Goal: Transaction & Acquisition: Purchase product/service

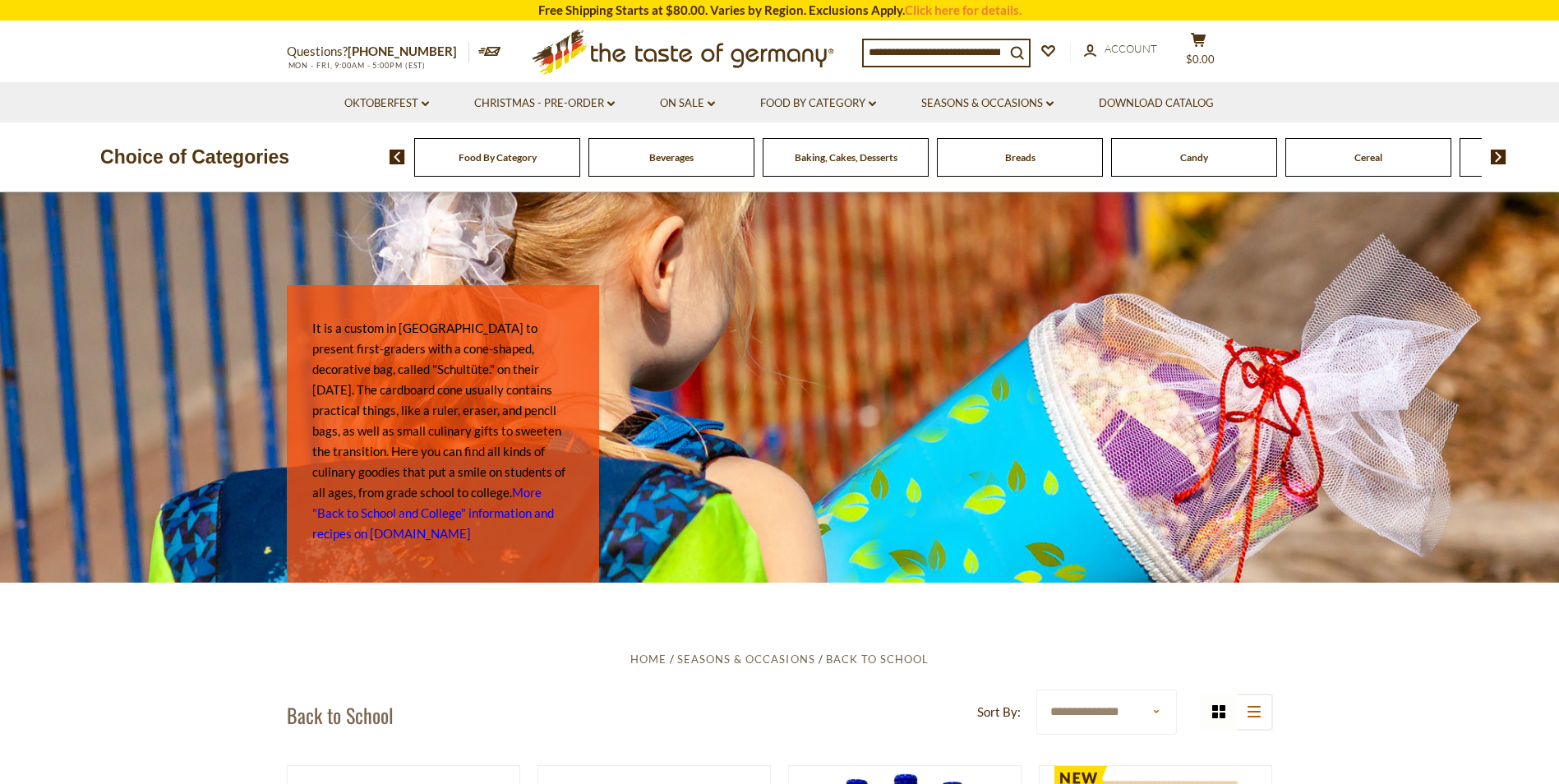
click at [898, 49] on input at bounding box center [935, 51] width 141 height 23
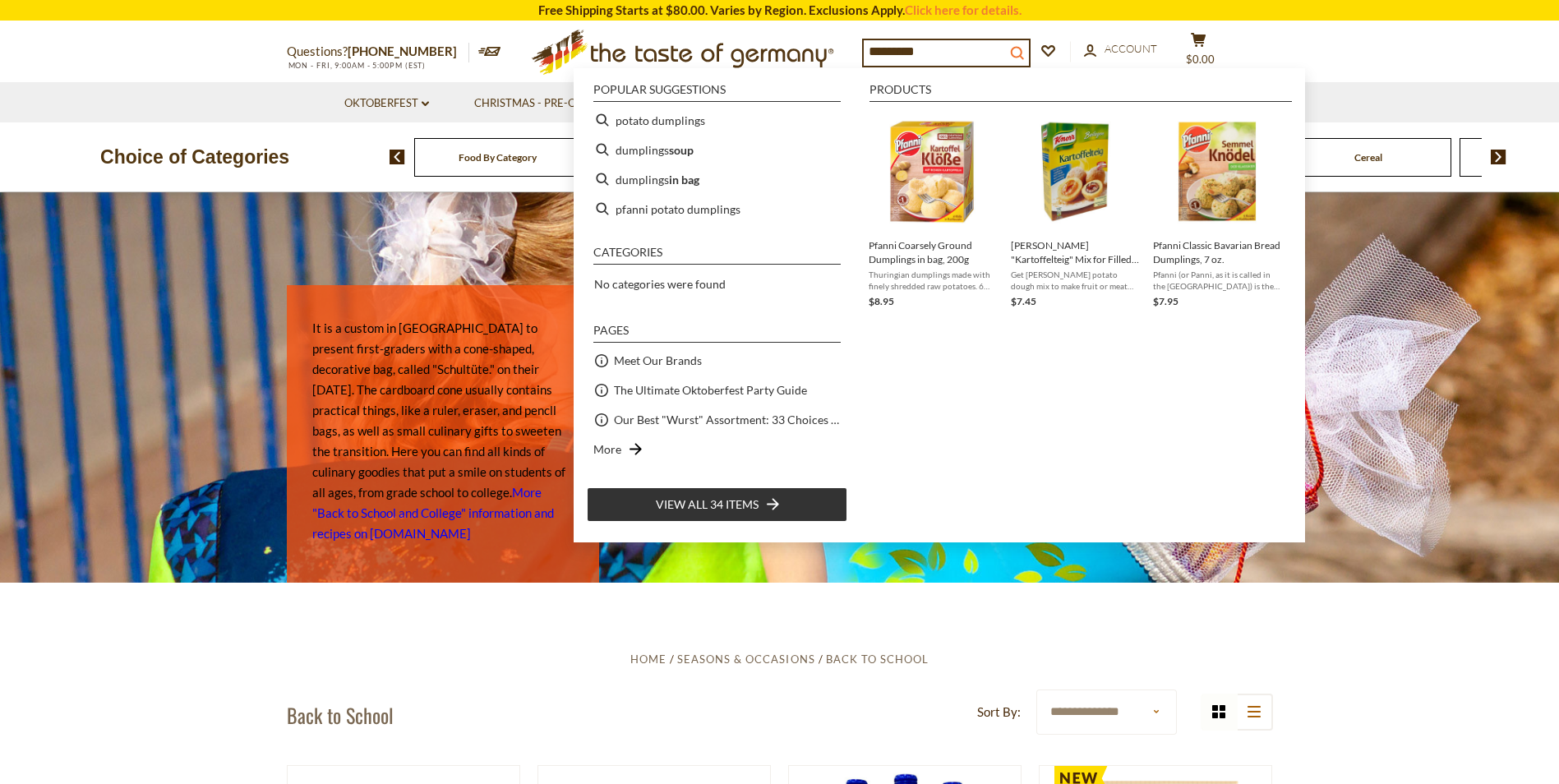
type input "*********"
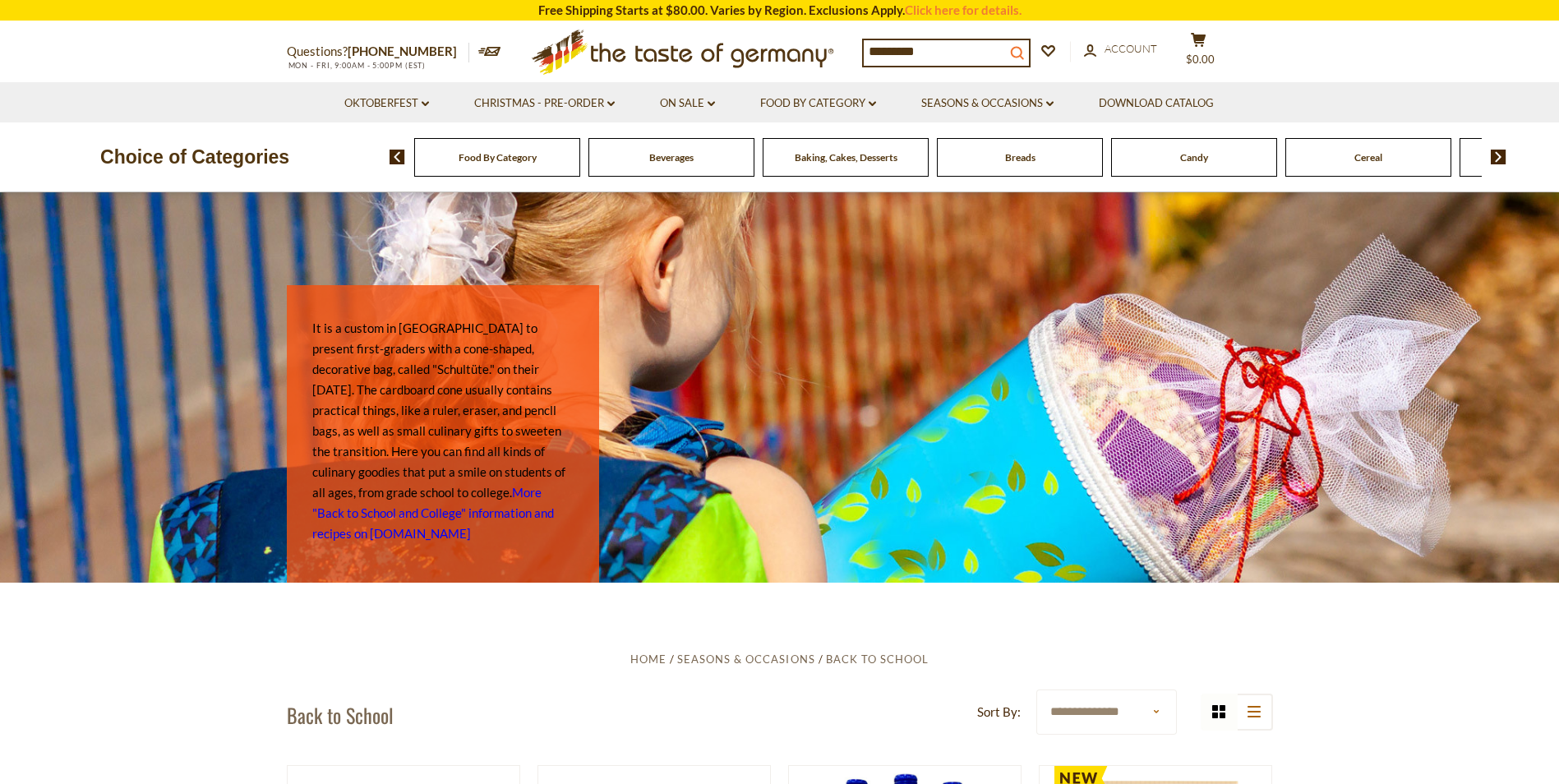
click at [1025, 57] on icon "search_icon" at bounding box center [1017, 52] width 14 height 14
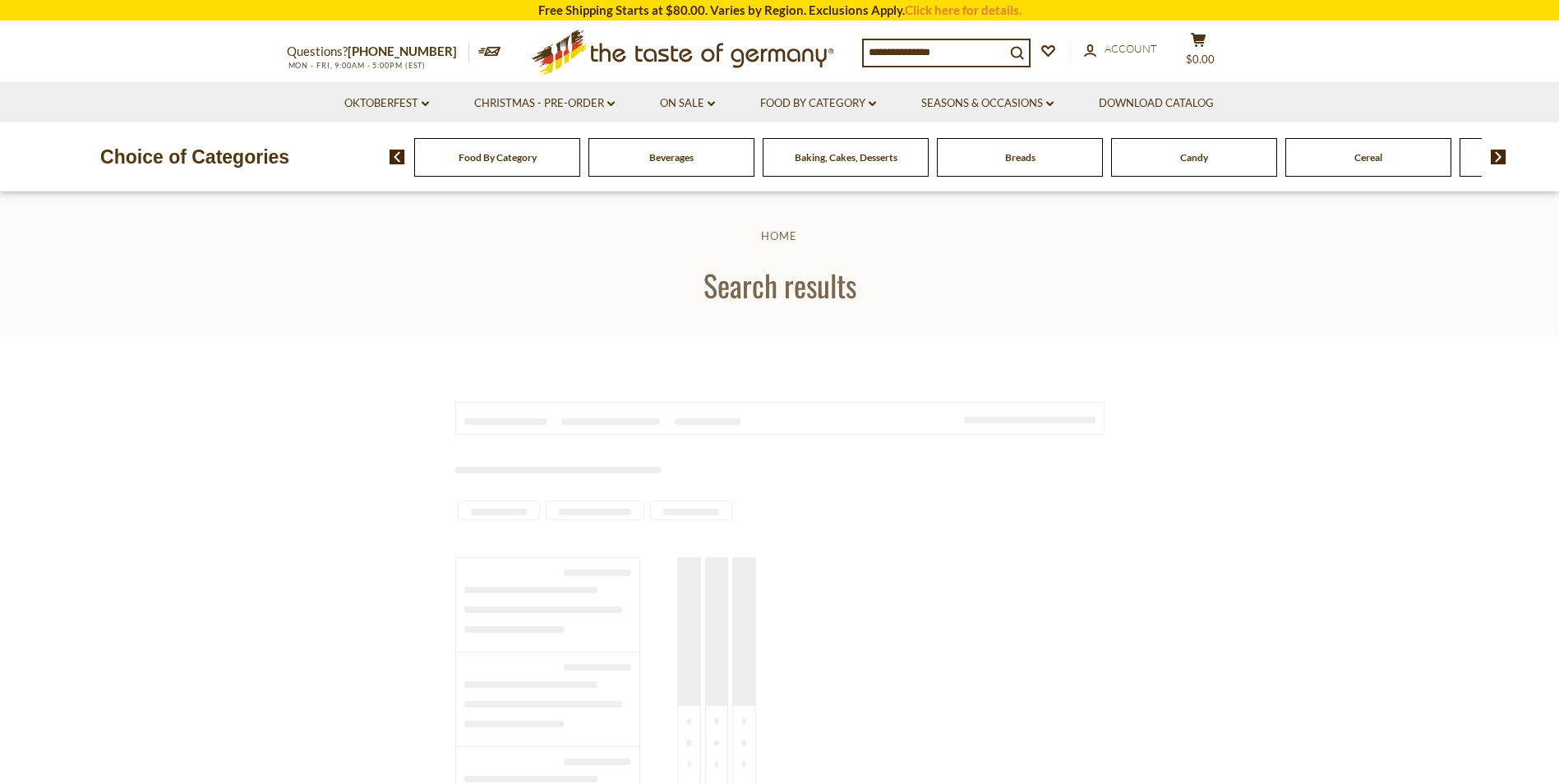
type input "*********"
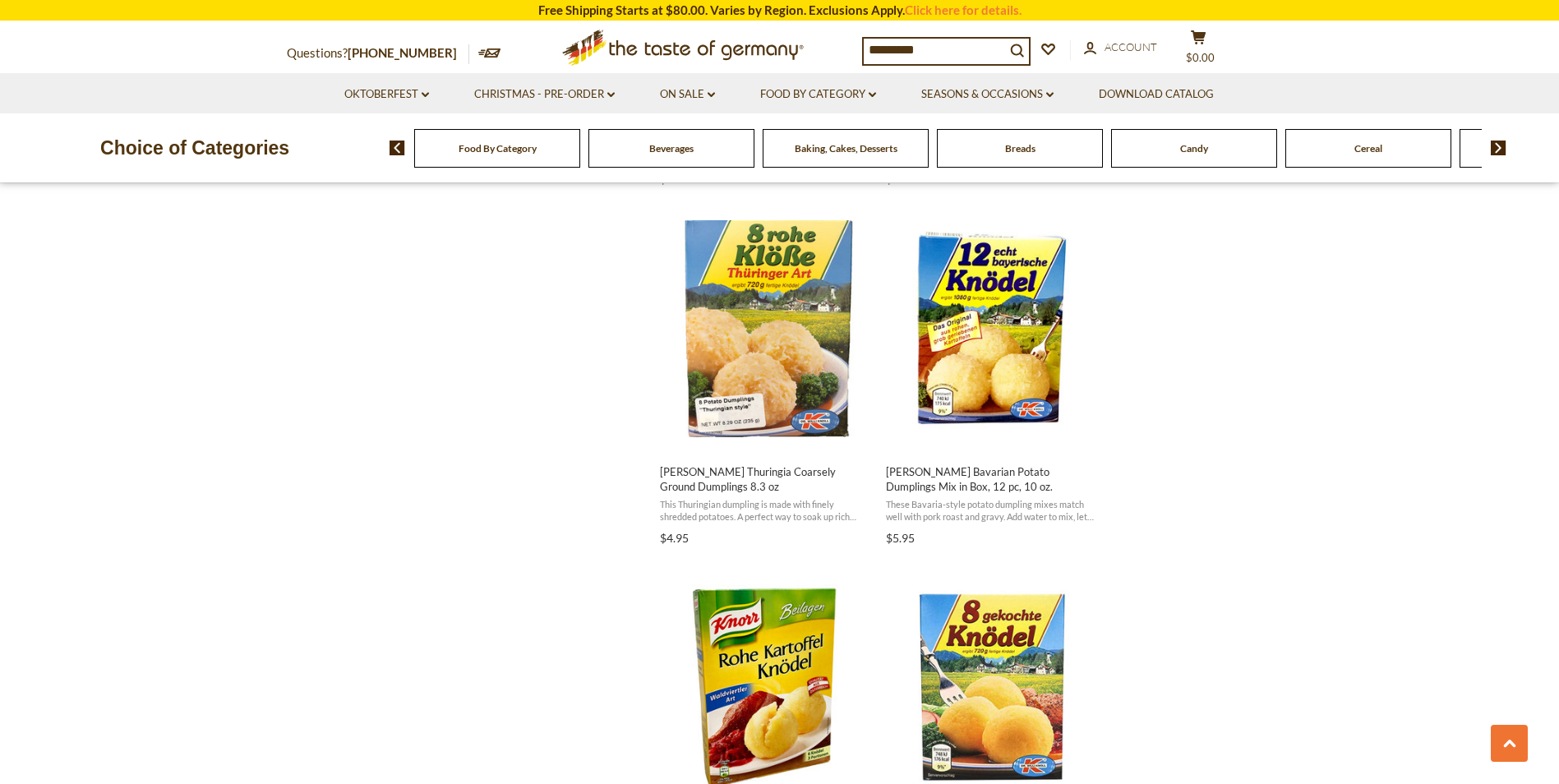
scroll to position [2054, 0]
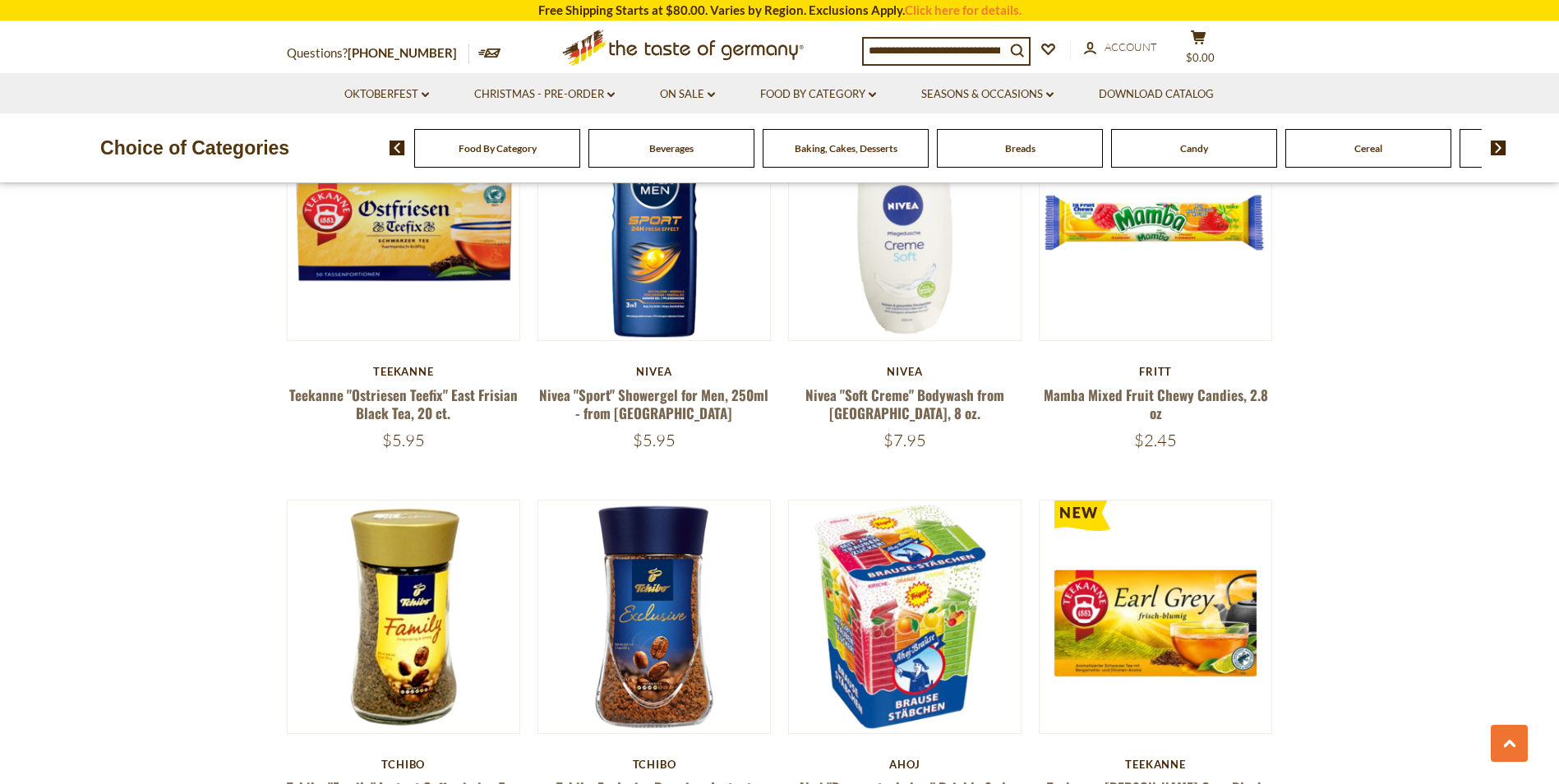
scroll to position [1989, 0]
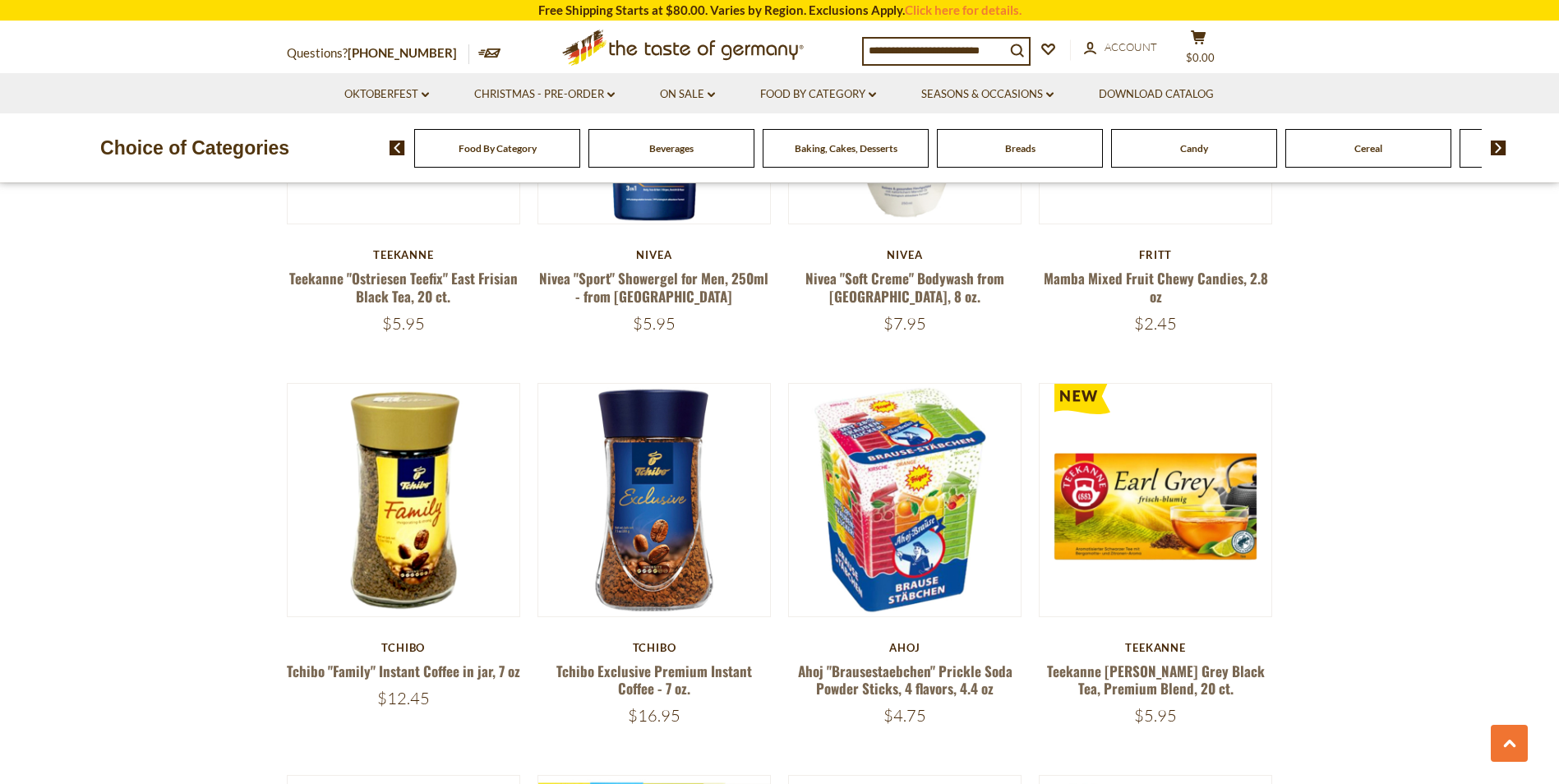
click at [893, 51] on input at bounding box center [935, 50] width 141 height 23
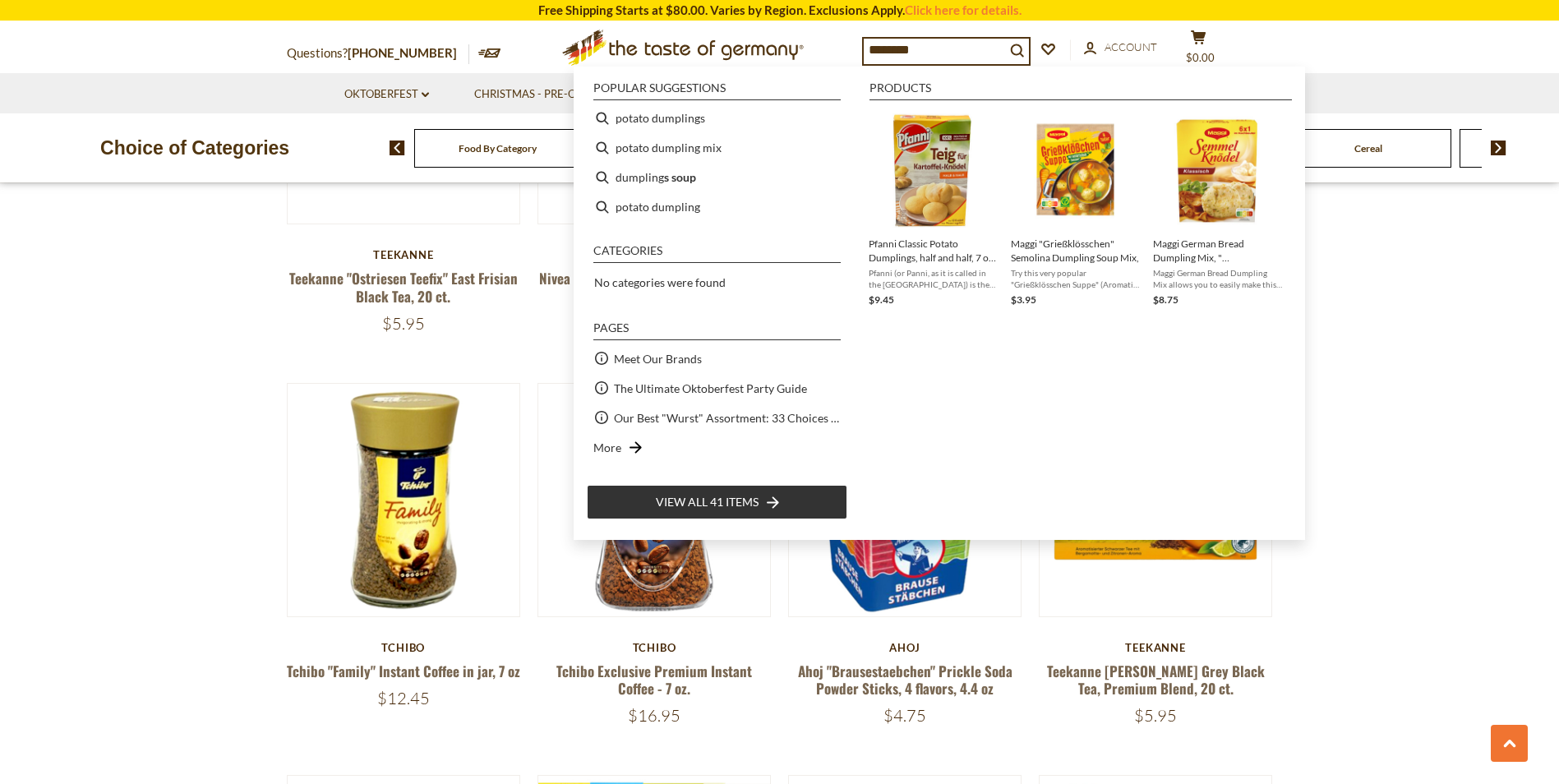
type input "*********"
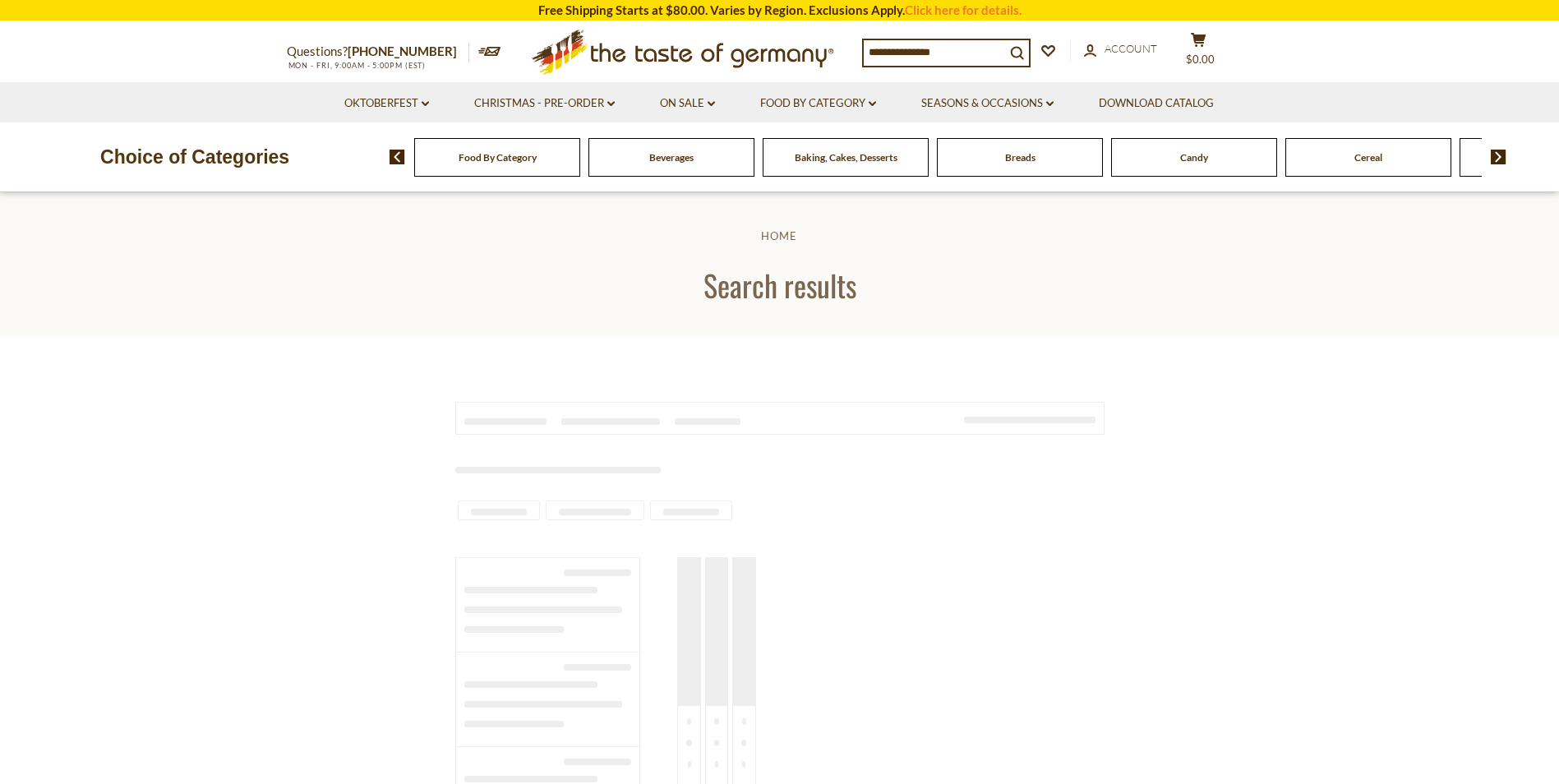
type input "*********"
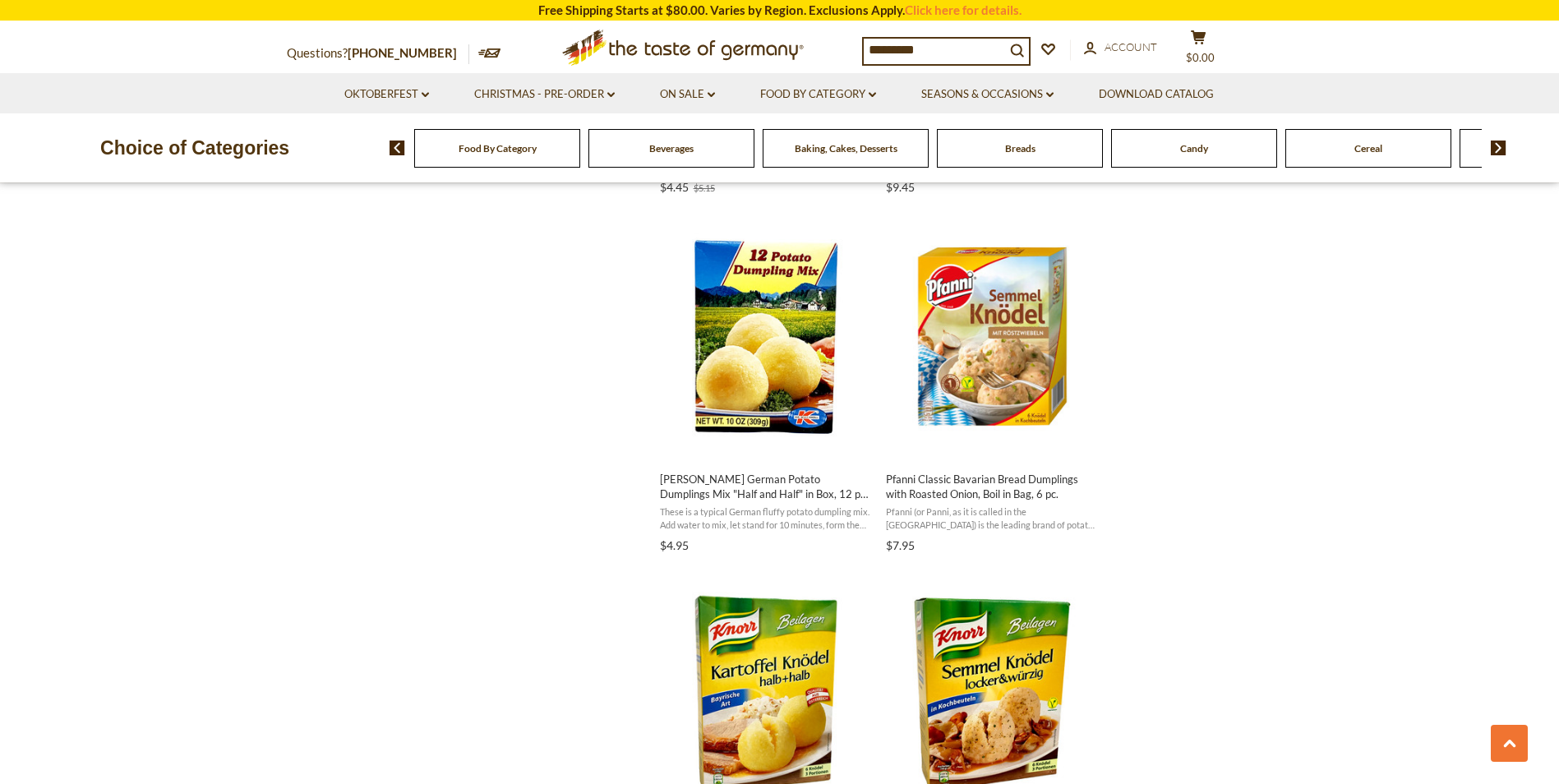
scroll to position [1374, 0]
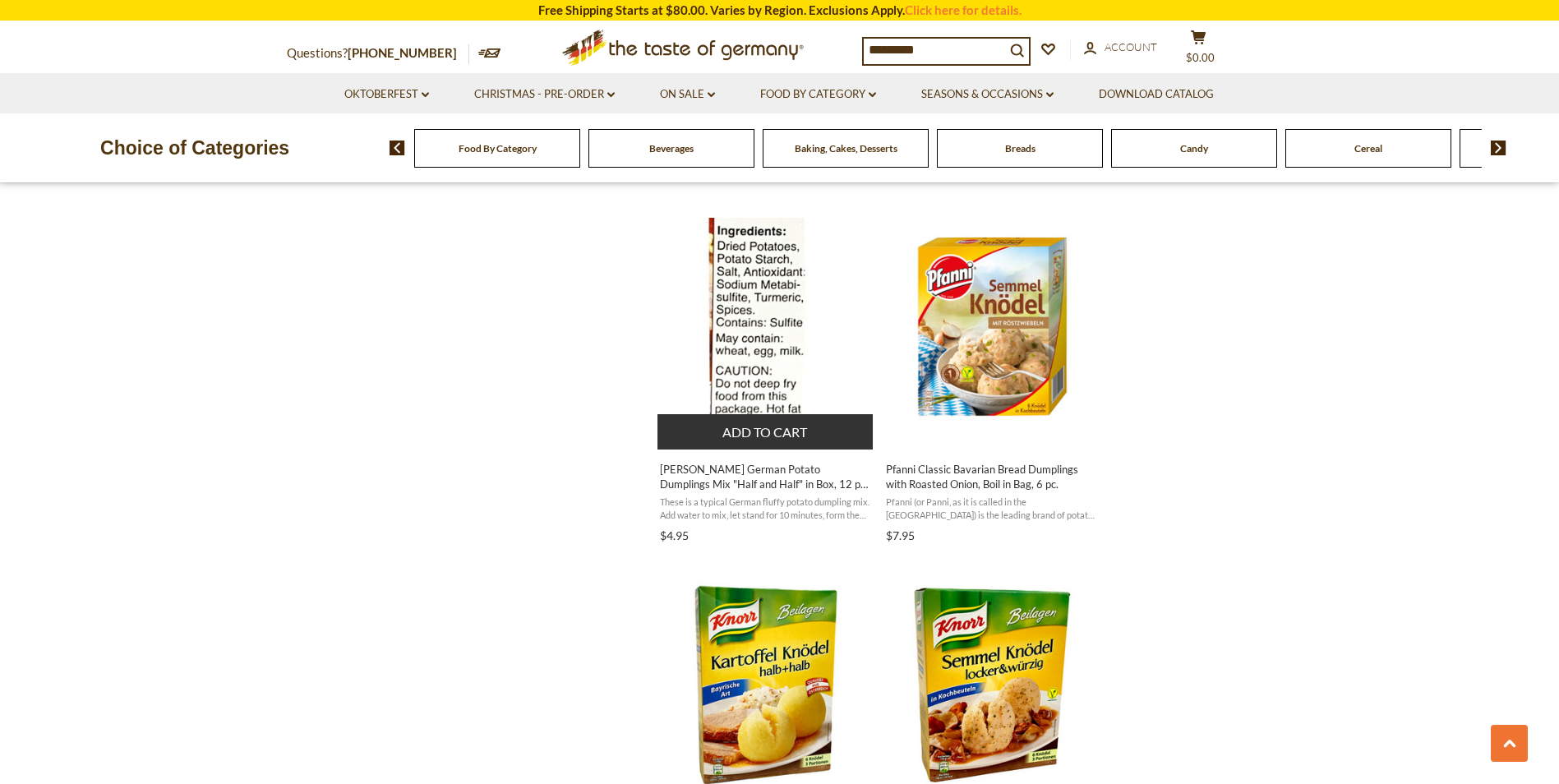
click at [766, 316] on img "Dr. Knoll German Potato Dumplings Mix" at bounding box center [766, 326] width 218 height 218
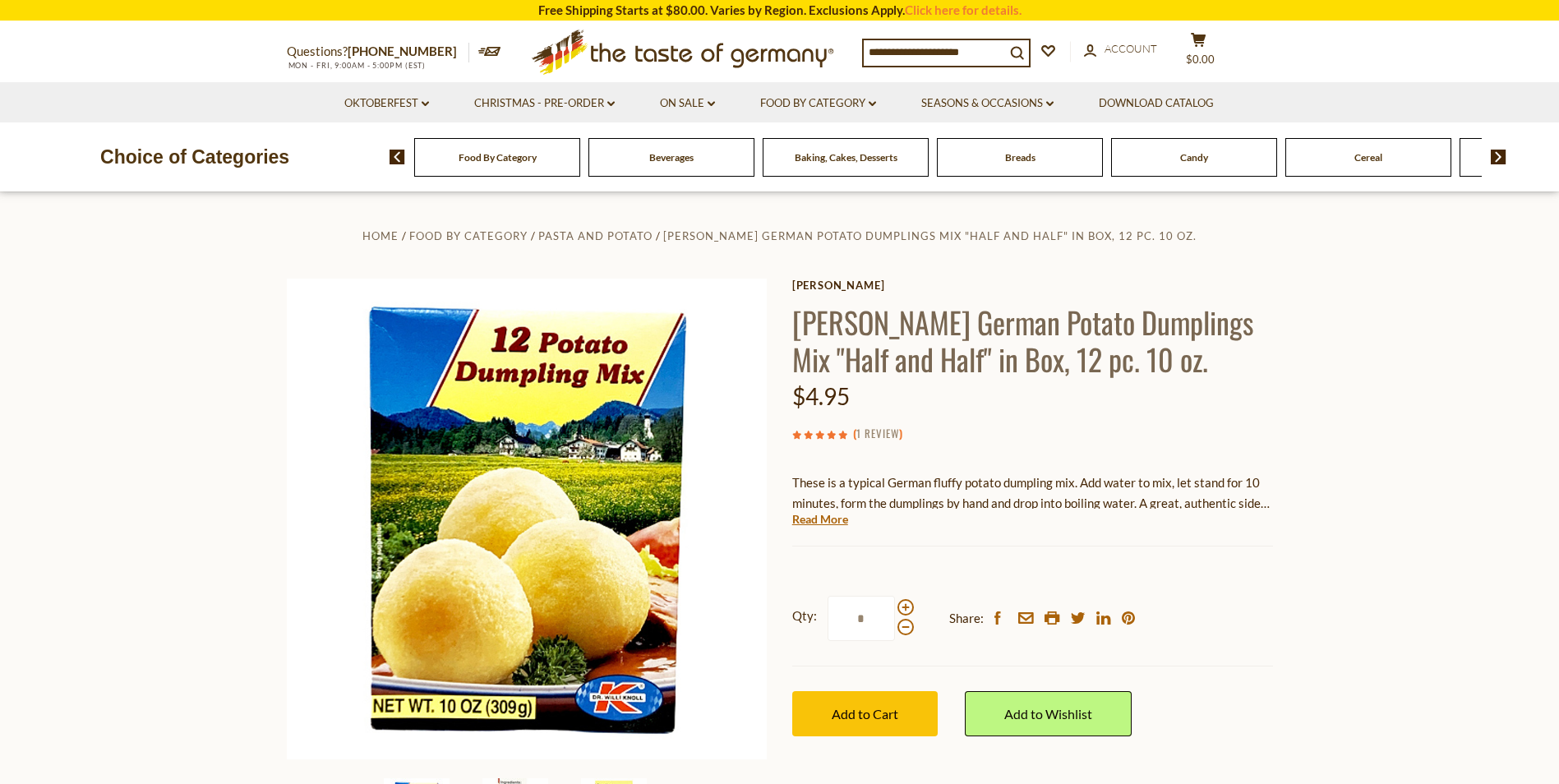
click at [877, 431] on link "1 Review" at bounding box center [878, 434] width 42 height 18
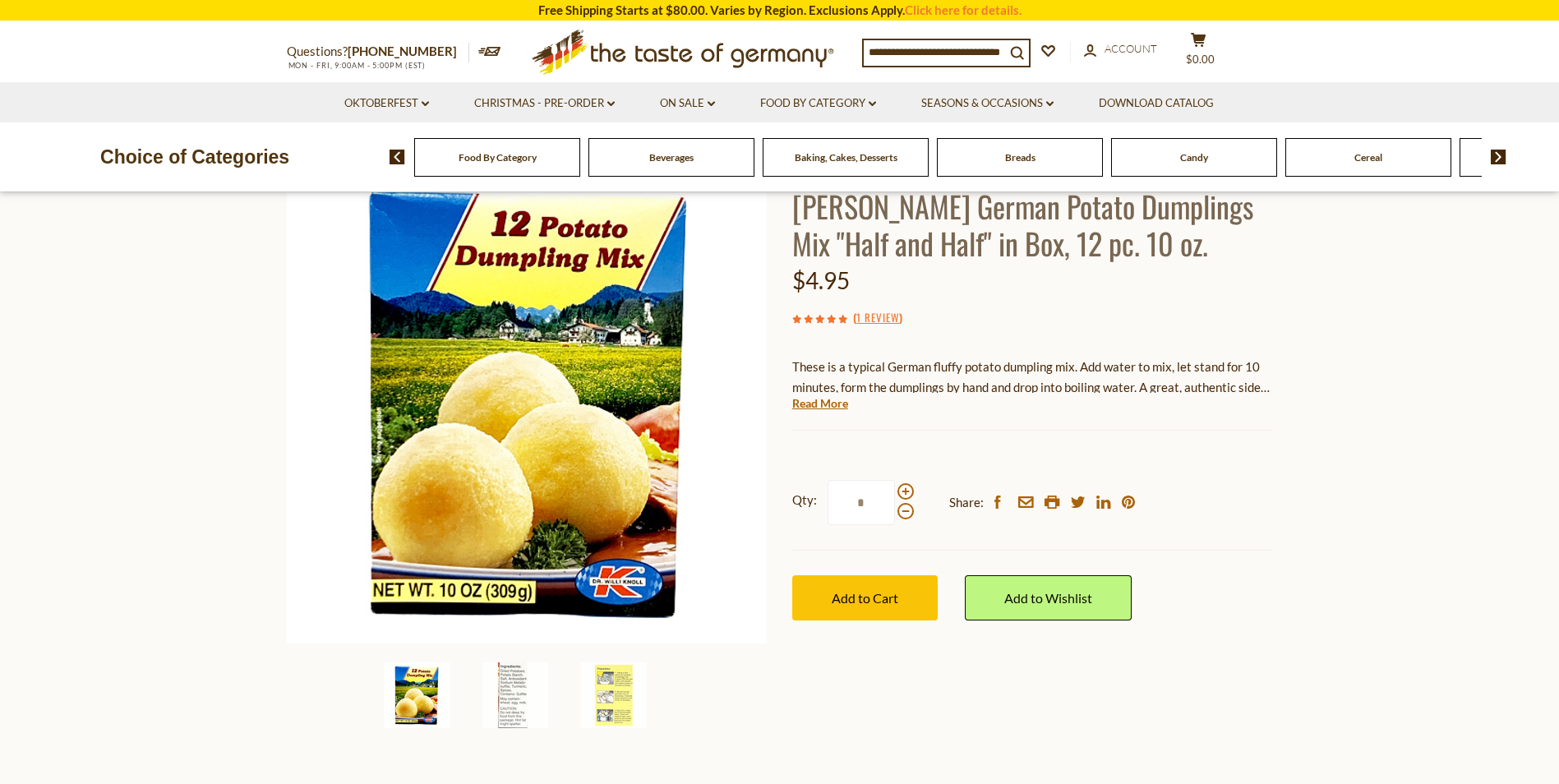
scroll to position [75, 0]
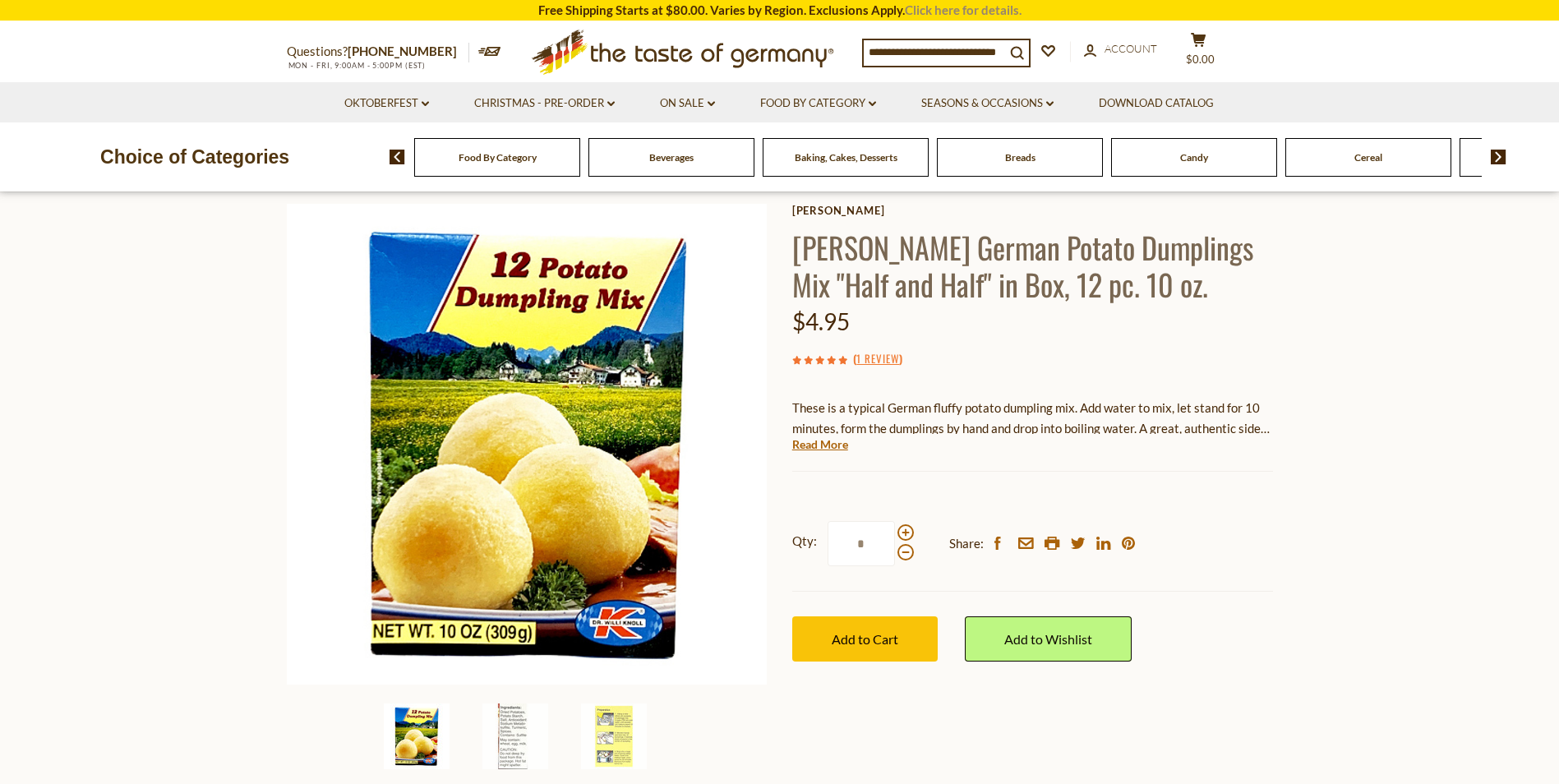
click at [920, 10] on link "Click here for details." at bounding box center [963, 10] width 116 height 15
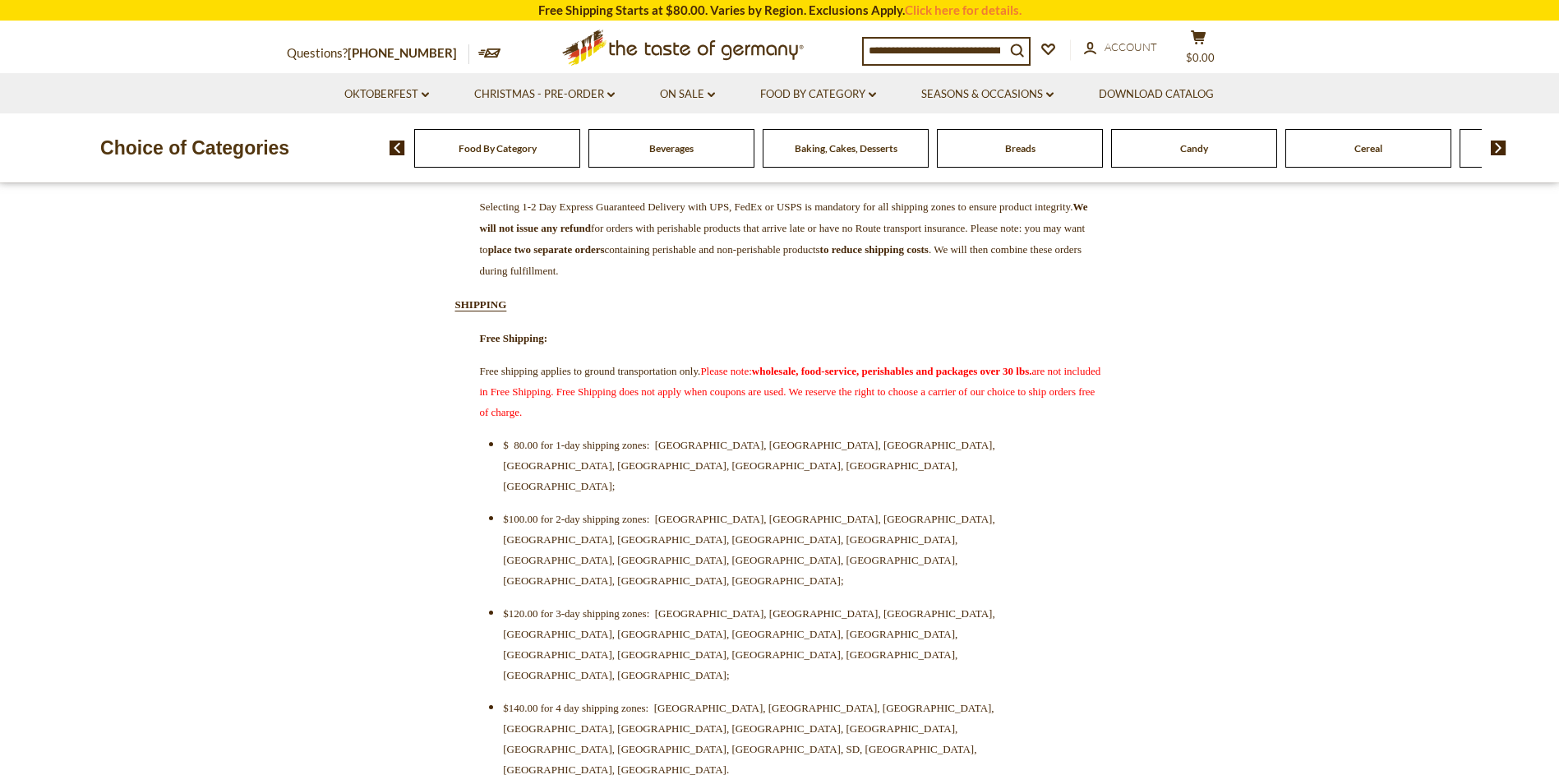
scroll to position [411, 0]
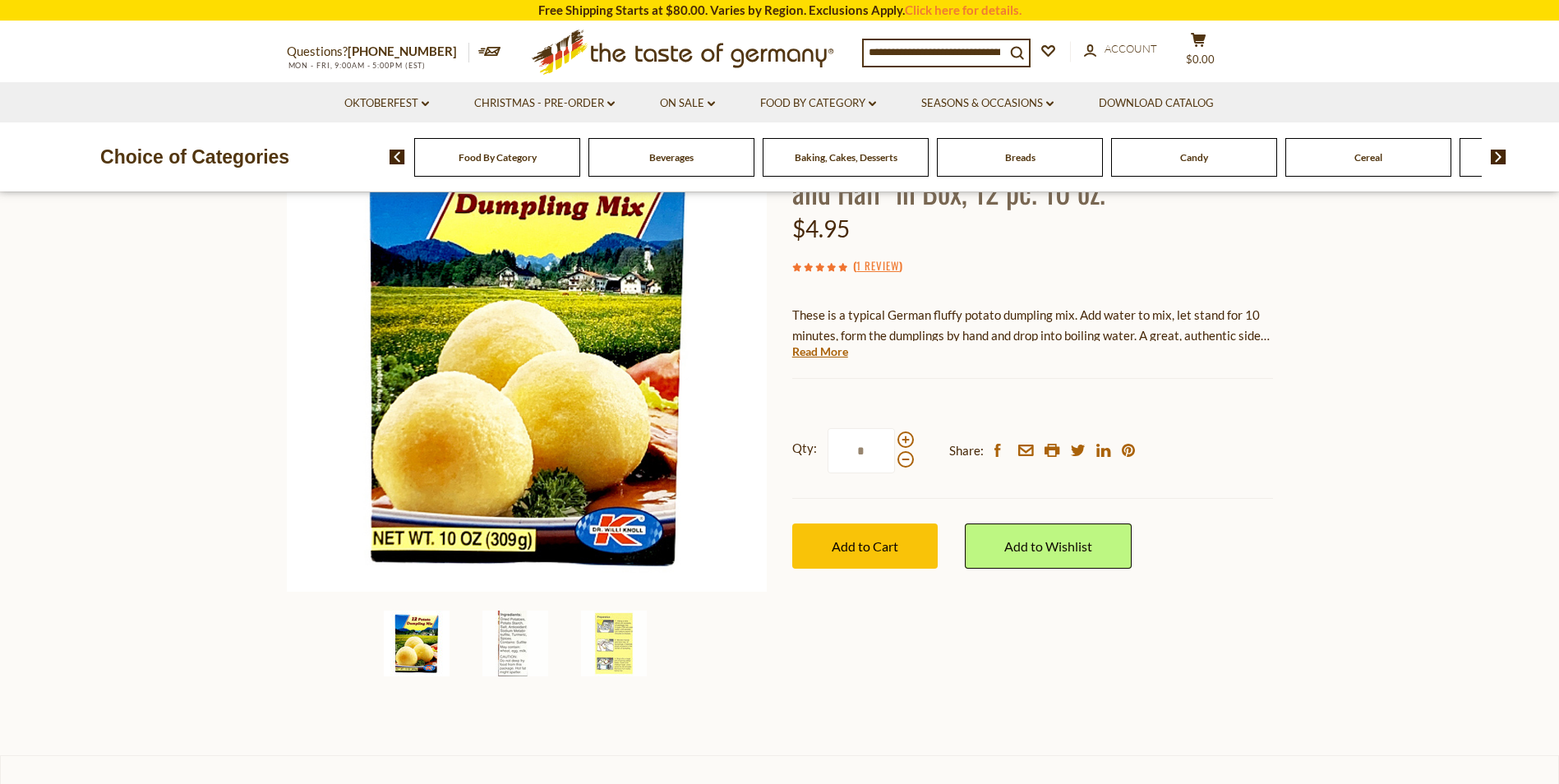
scroll to position [42, 0]
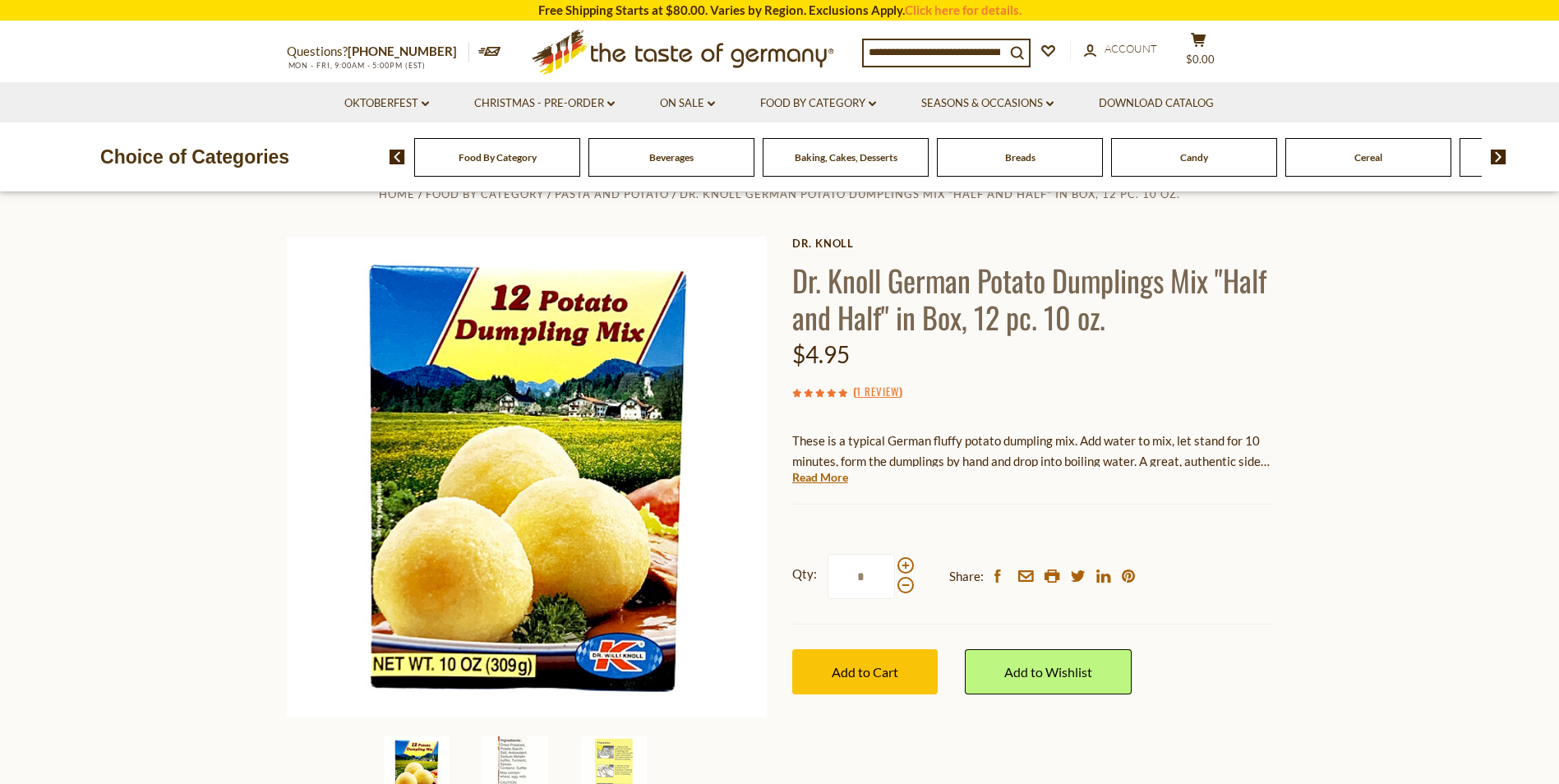
click at [888, 54] on input at bounding box center [935, 51] width 141 height 23
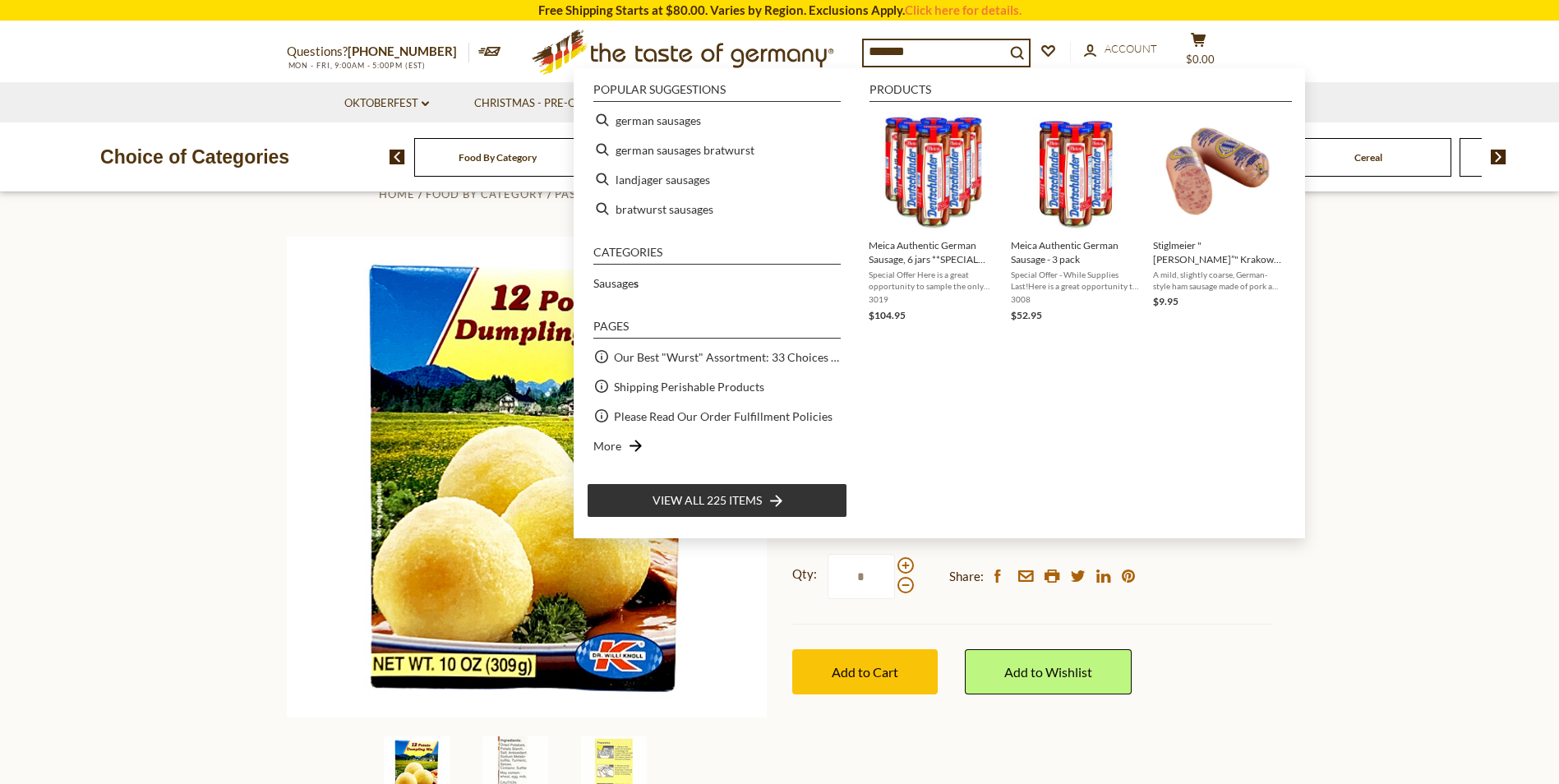
type input "********"
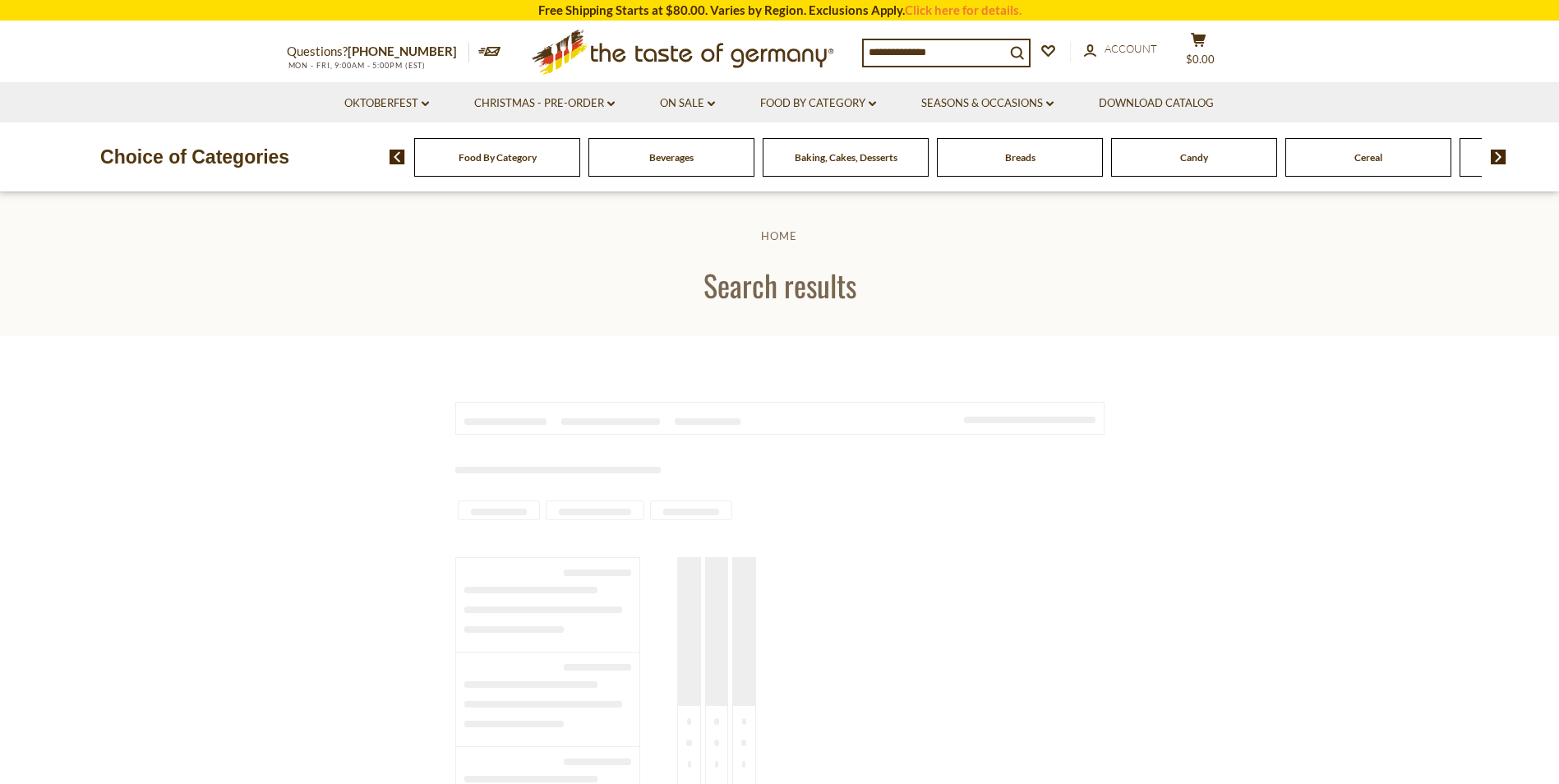
type input "********"
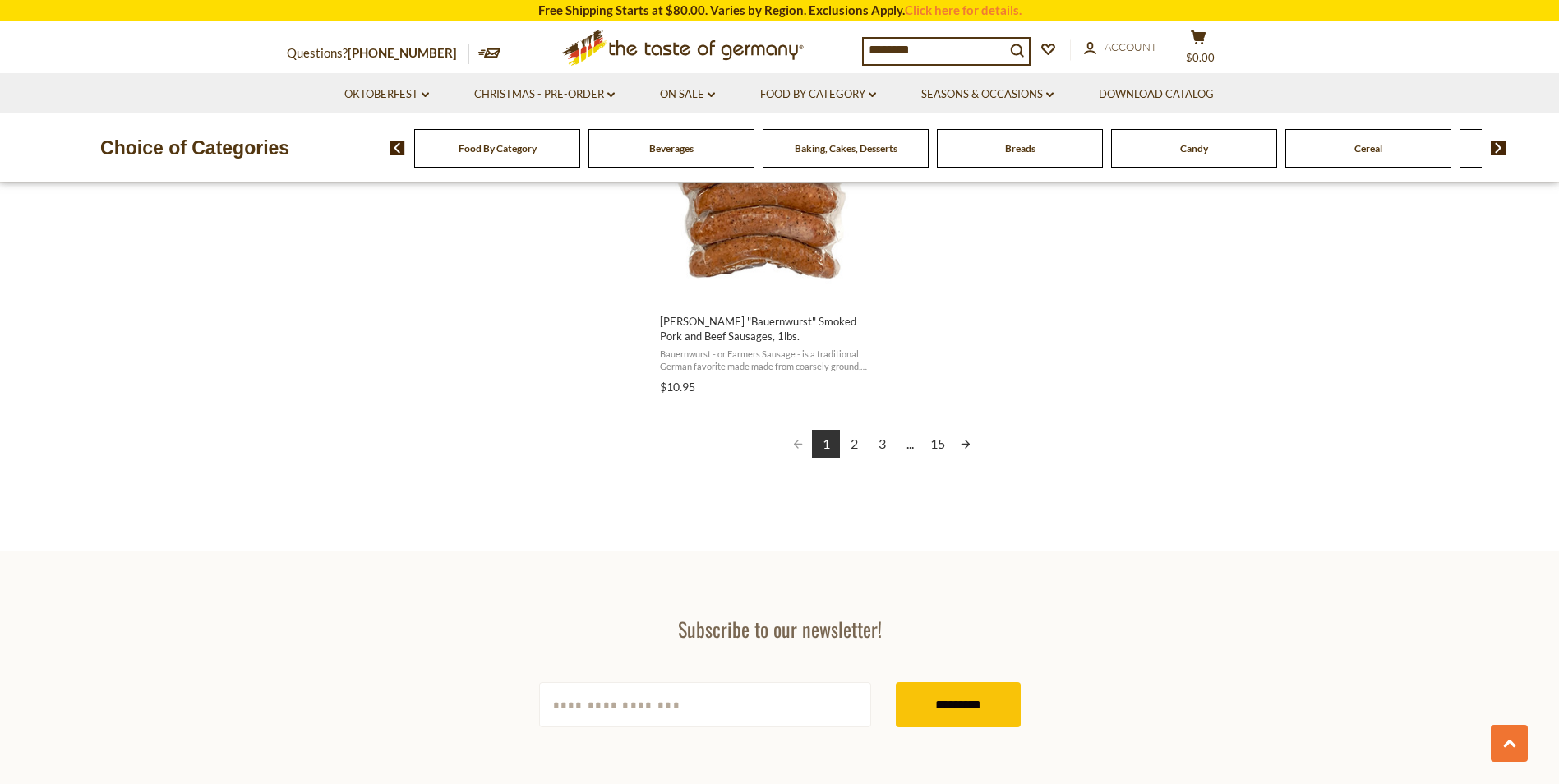
scroll to position [2913, 0]
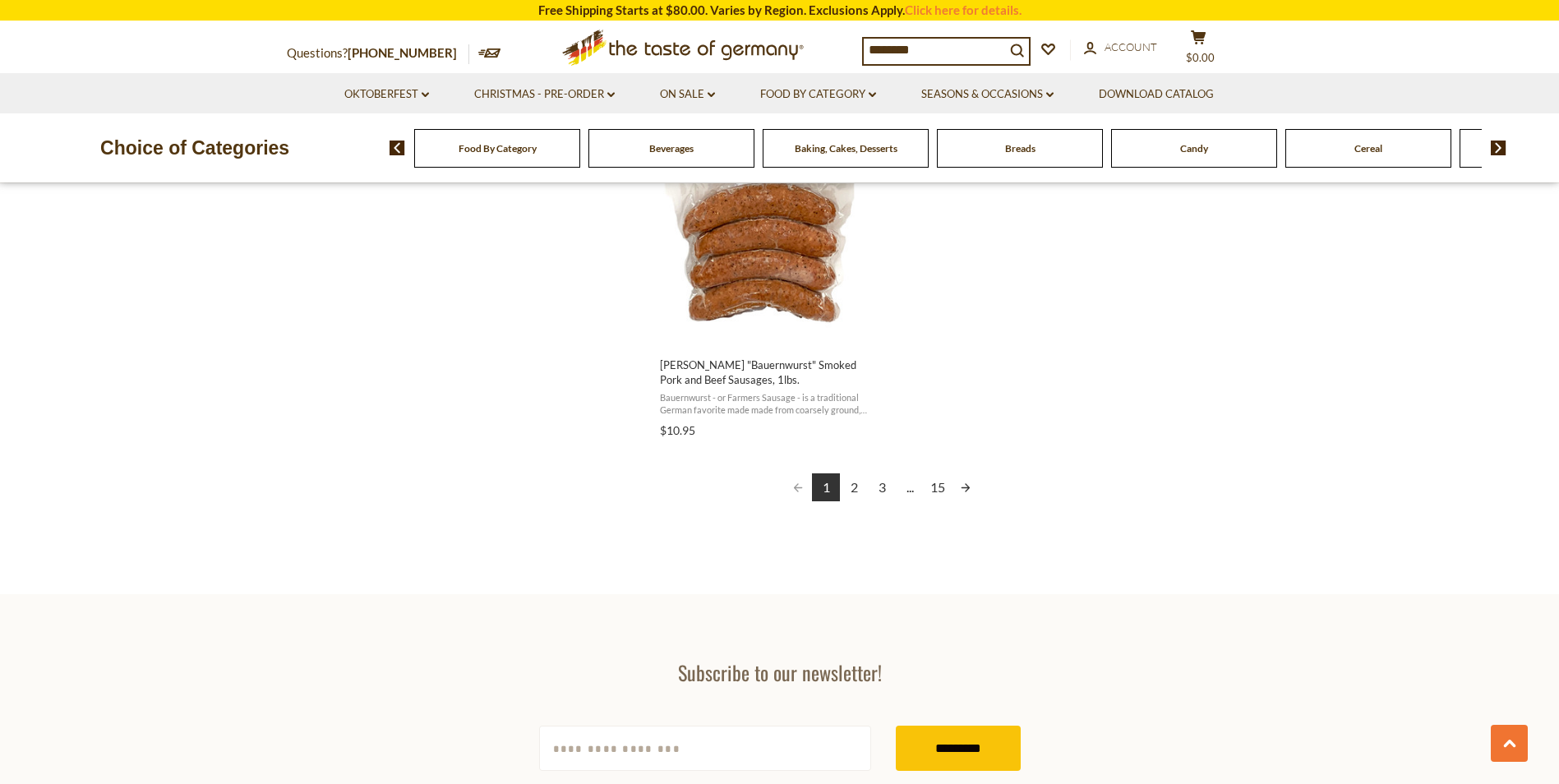
click at [968, 477] on link "Next page" at bounding box center [966, 488] width 28 height 28
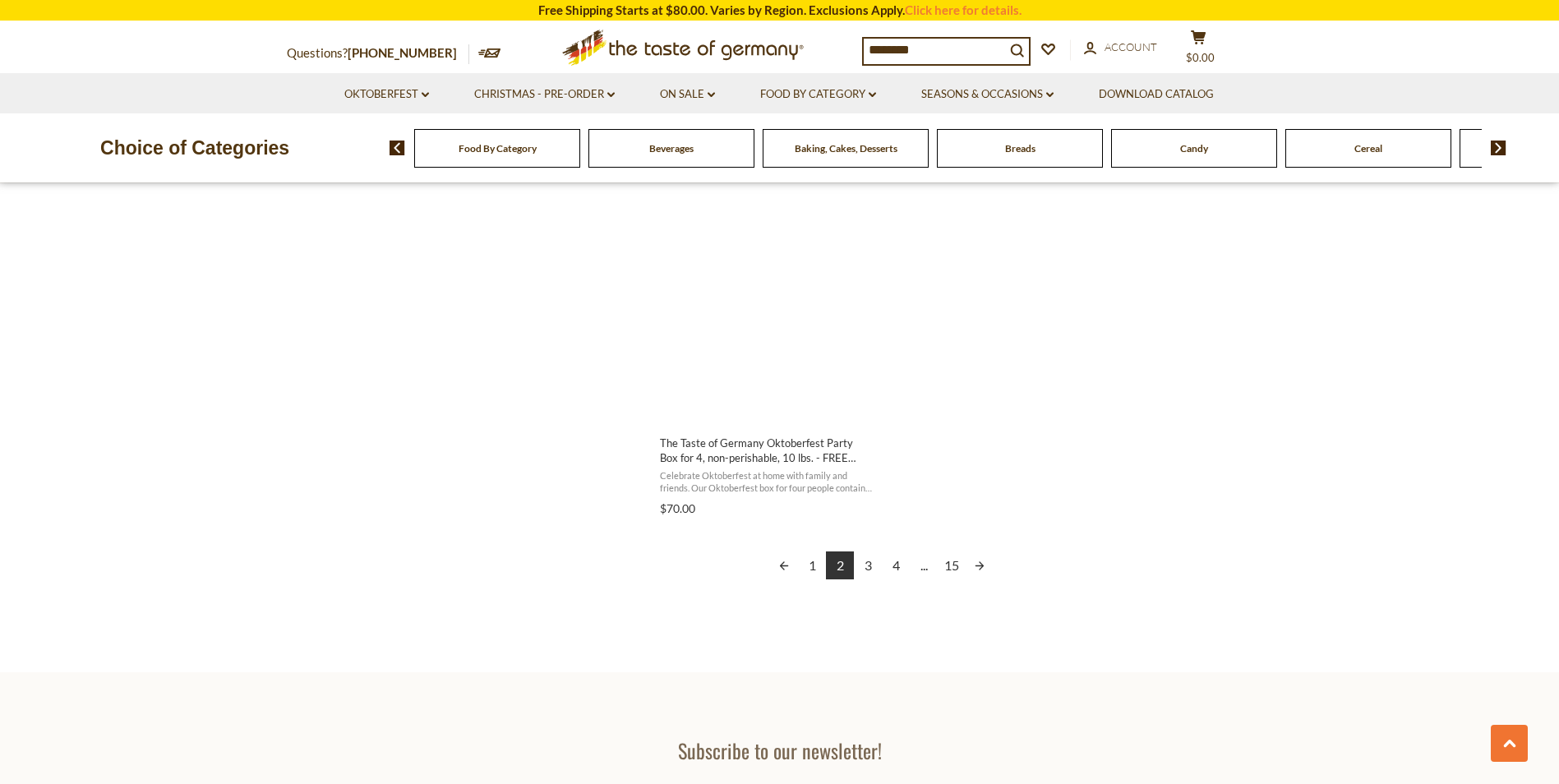
scroll to position [2858, 0]
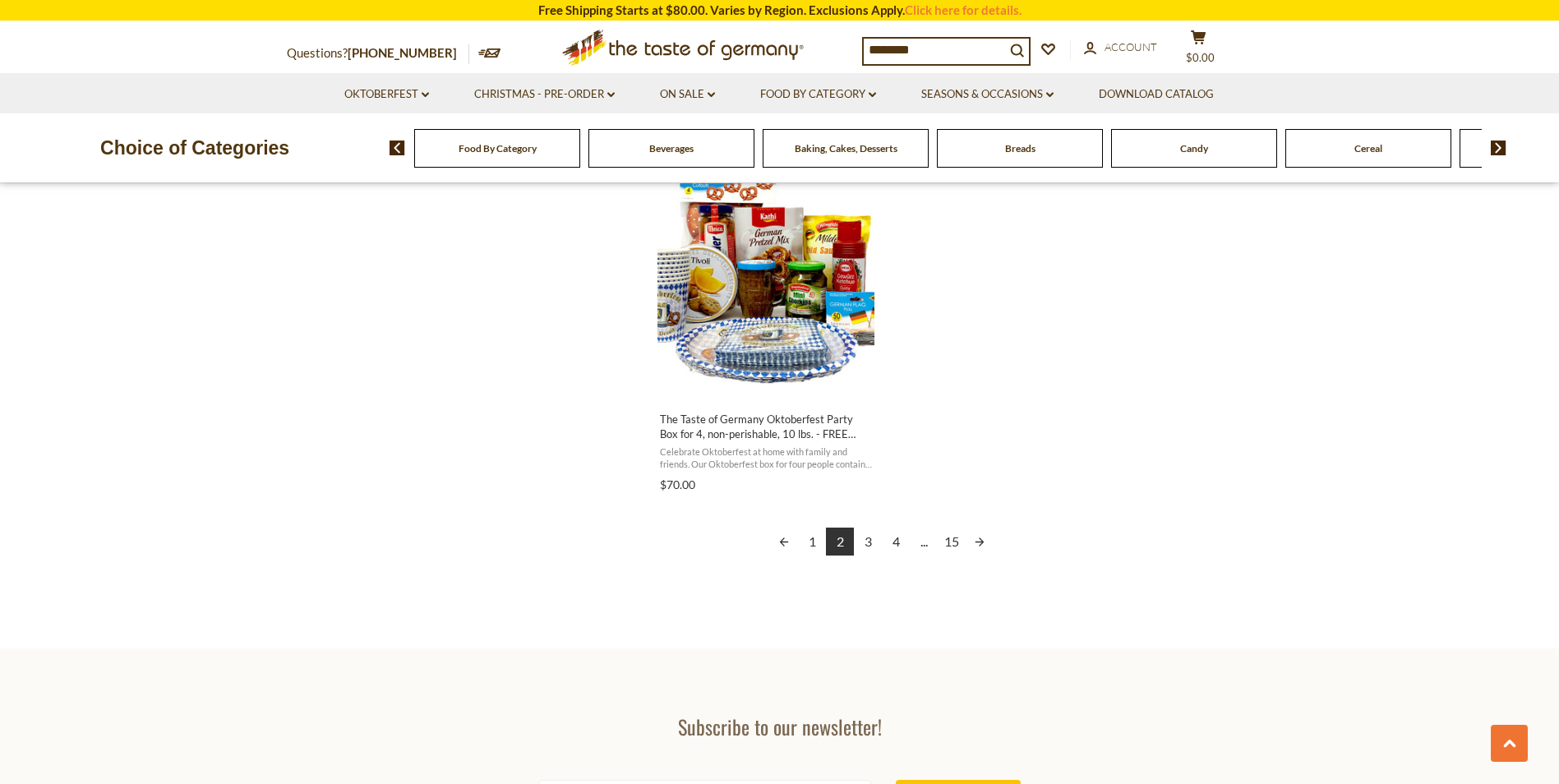
click at [981, 541] on link "Next page" at bounding box center [980, 541] width 28 height 28
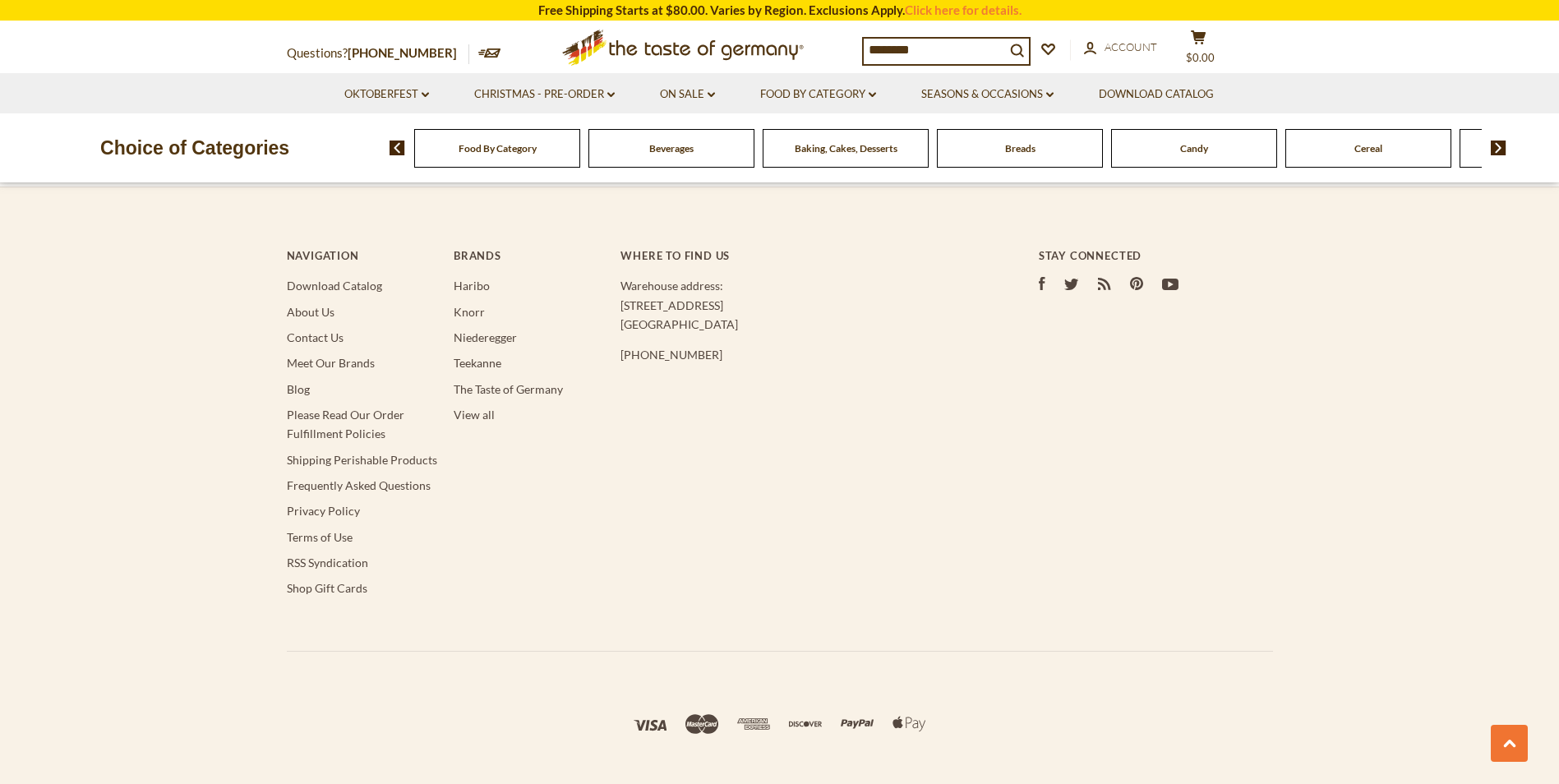
scroll to position [2232, 0]
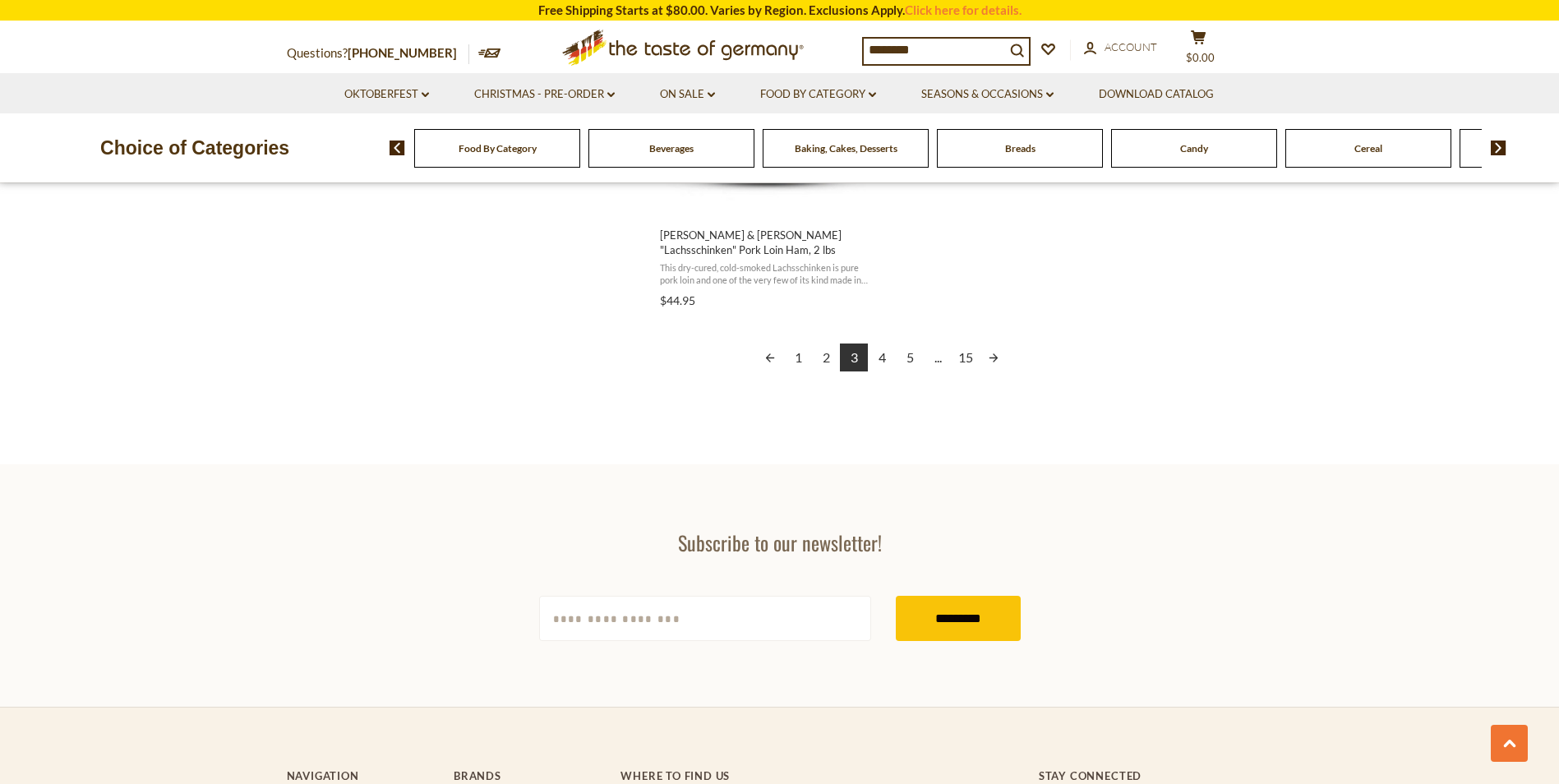
scroll to position [3027, 0]
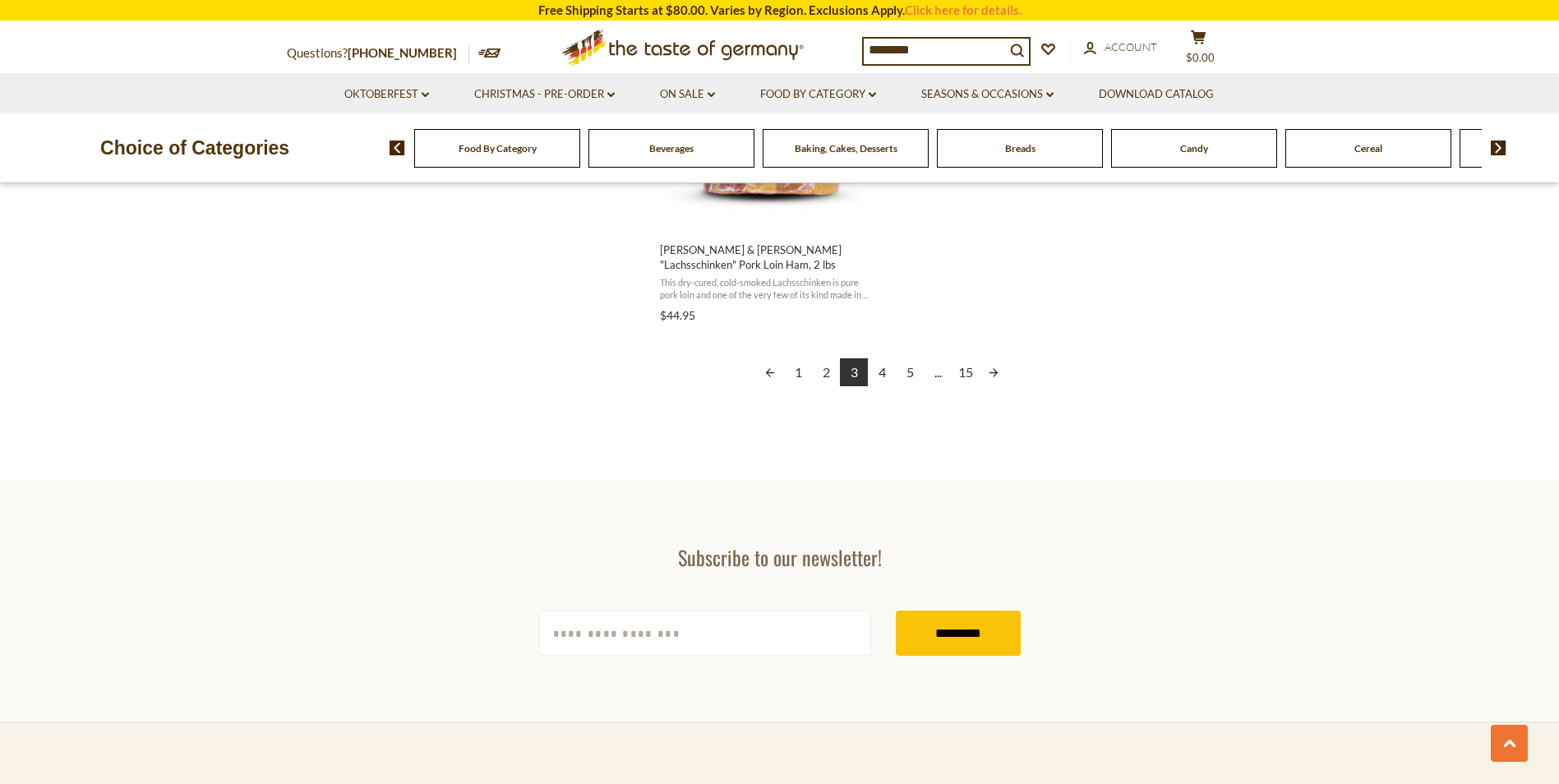
click at [967, 371] on link "15" at bounding box center [966, 372] width 28 height 28
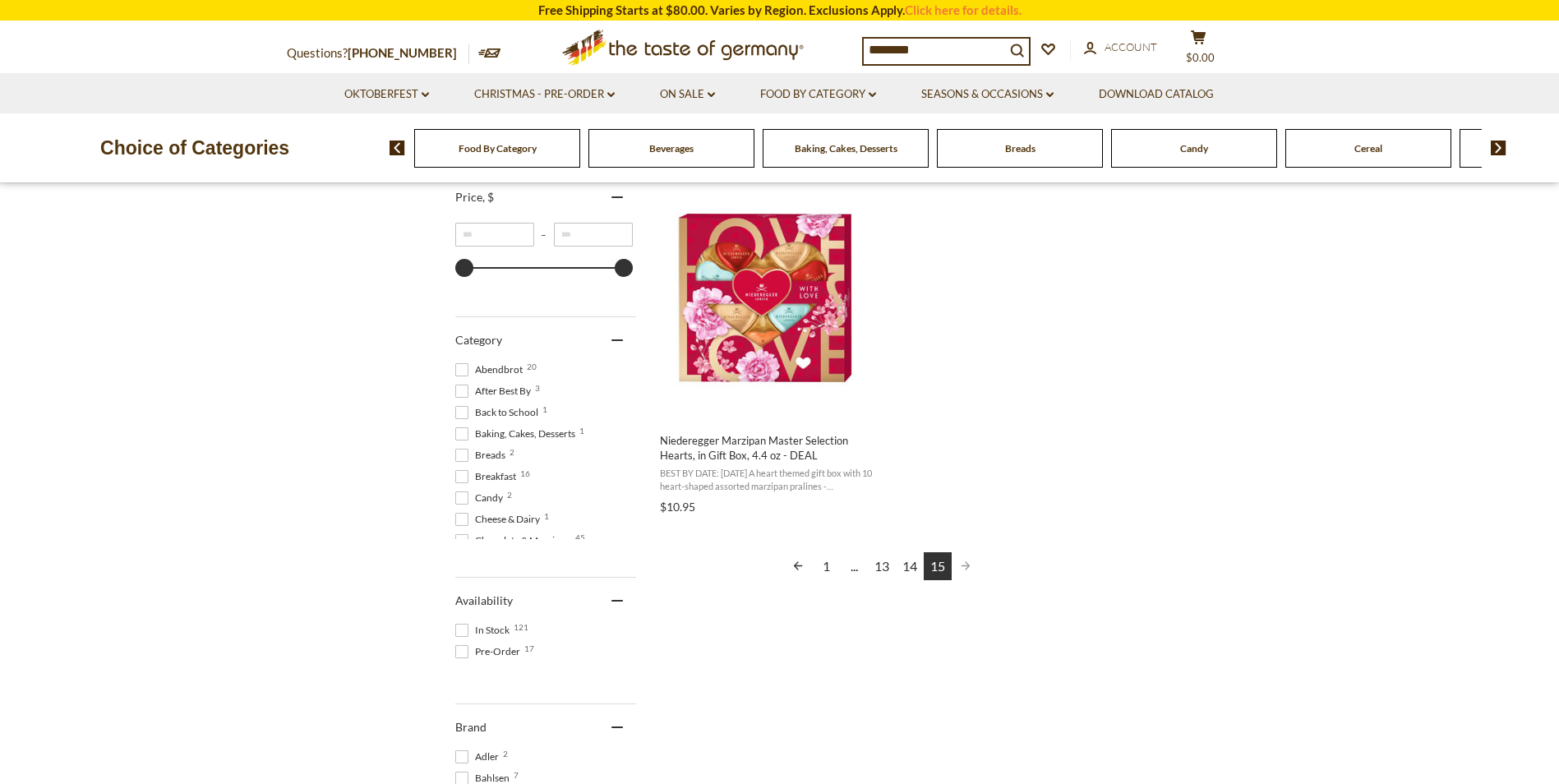
scroll to position [329, 0]
click at [966, 566] on span "Pagination" at bounding box center [966, 565] width 28 height 28
click at [943, 571] on link "15" at bounding box center [938, 565] width 28 height 28
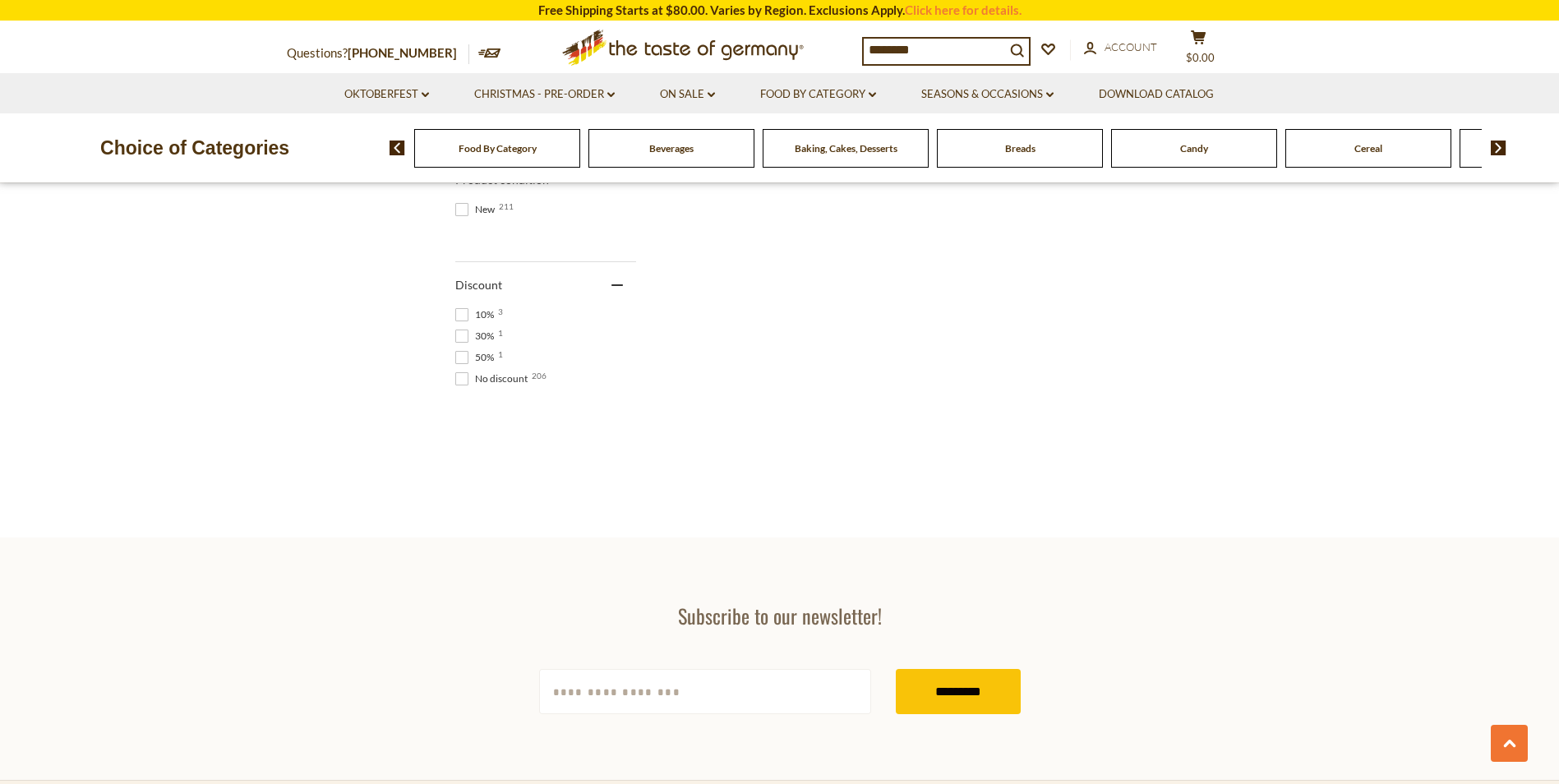
scroll to position [912, 0]
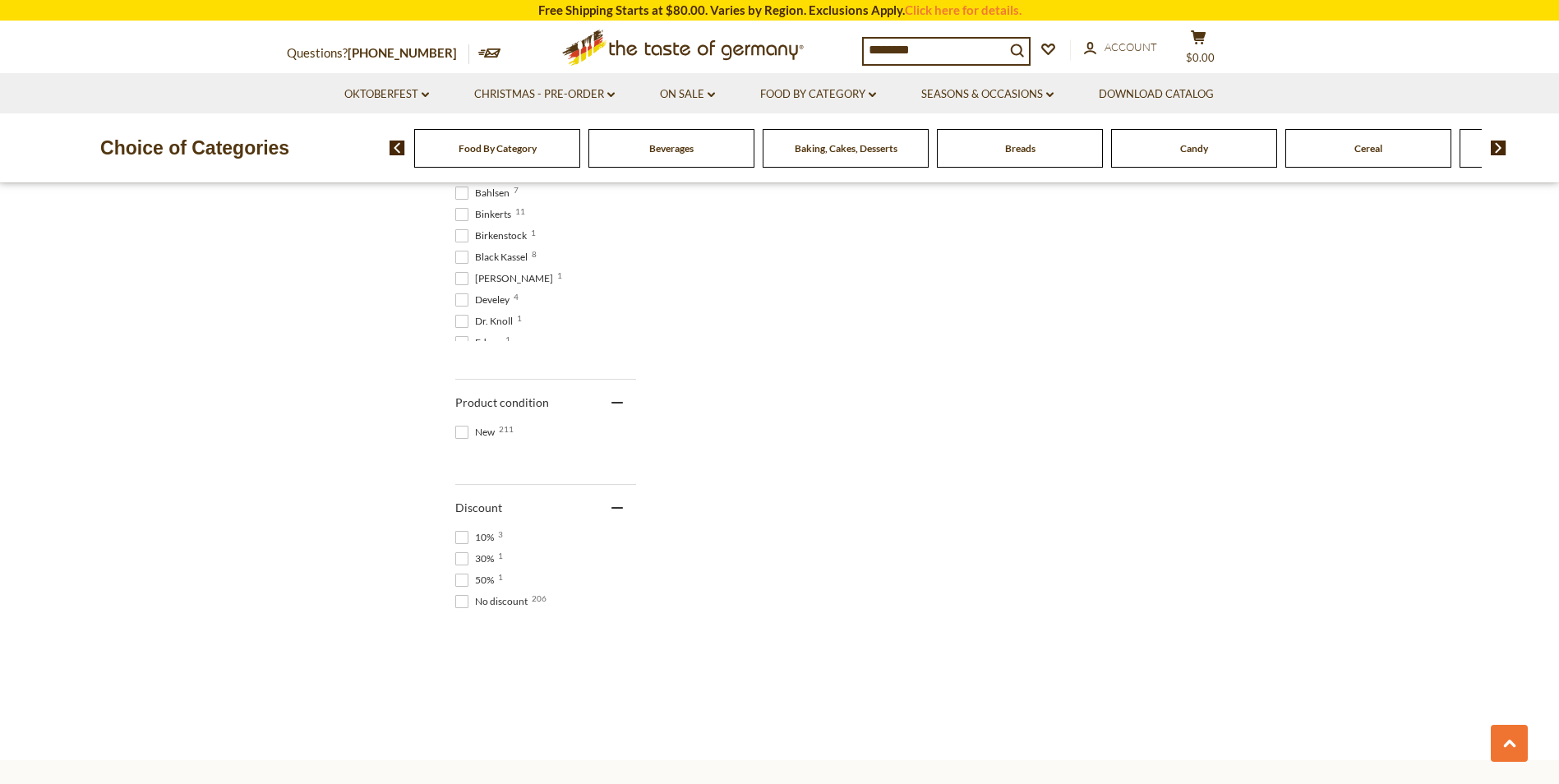
drag, startPoint x: 32, startPoint y: 0, endPoint x: 795, endPoint y: 416, distance: 869.0
click at [795, 429] on div "Products 211 Categories 1 Pages 8 Showing 211 results for " sausages " Relevanc…" at bounding box center [780, 80] width 649 height 1179
